Goal: Task Accomplishment & Management: Use online tool/utility

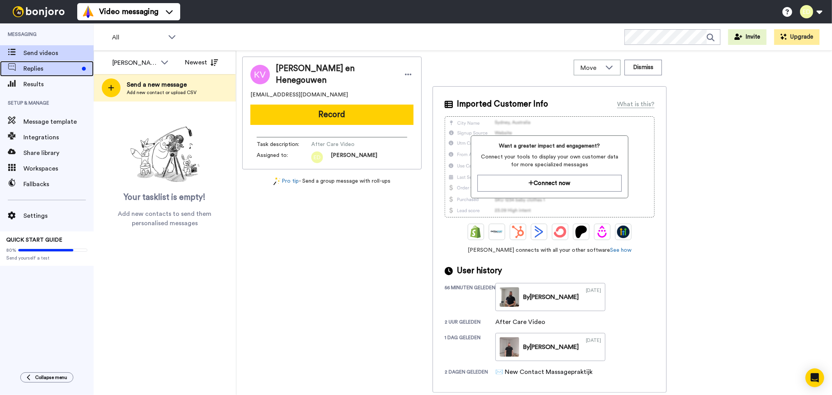
click at [48, 64] on span "Replies" at bounding box center [50, 68] width 55 height 9
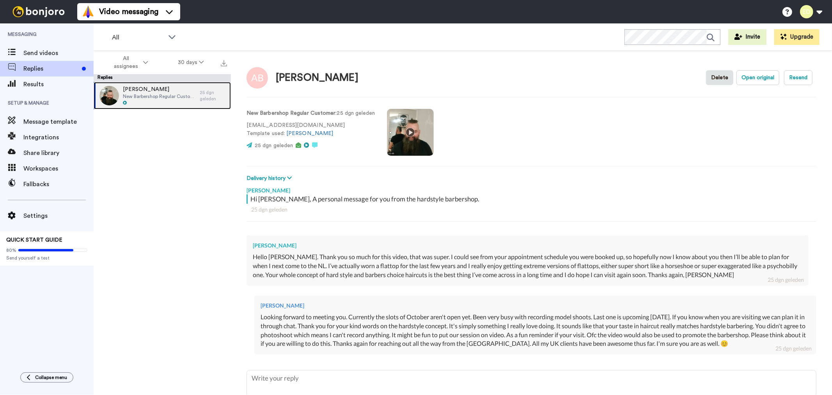
click at [171, 97] on span "New Barbershop Regular Customer" at bounding box center [159, 96] width 73 height 6
type textarea "x"
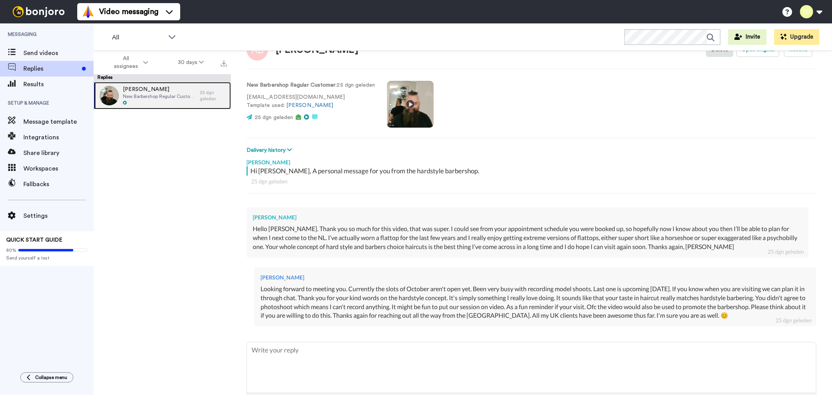
scroll to position [59, 0]
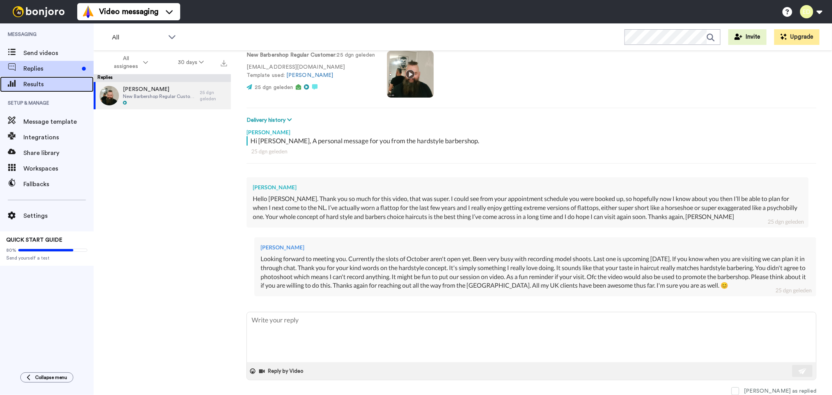
click at [49, 81] on span "Results" at bounding box center [58, 84] width 70 height 9
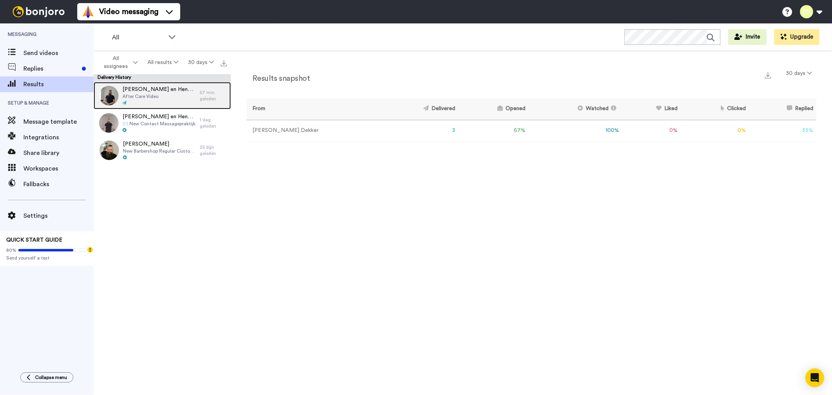
click at [170, 96] on span "After Care Video" at bounding box center [159, 96] width 73 height 6
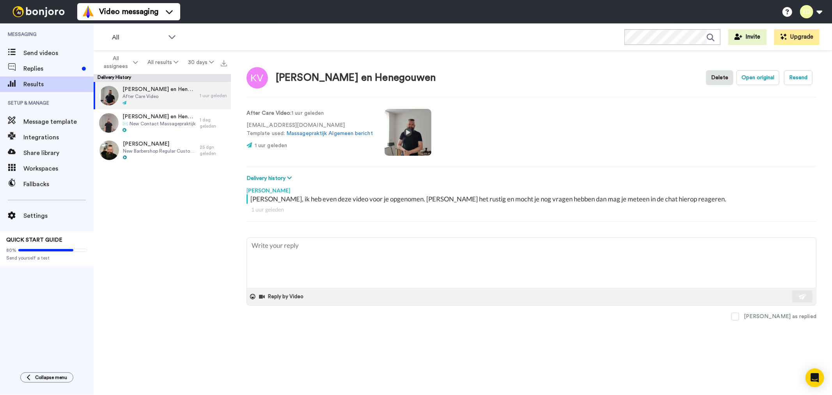
type textarea "x"
